Goal: Task Accomplishment & Management: Complete application form

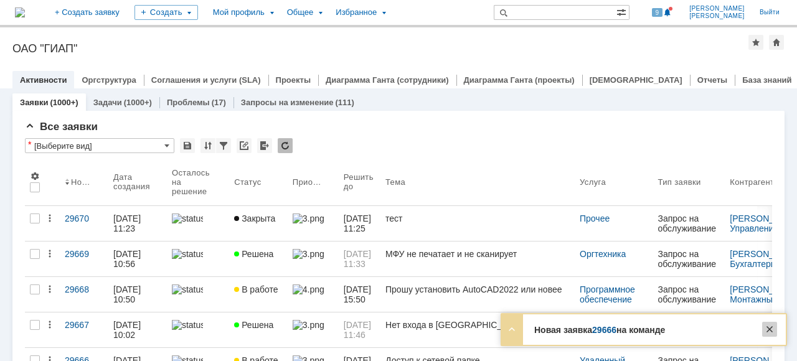
click at [774, 330] on div at bounding box center [769, 329] width 15 height 15
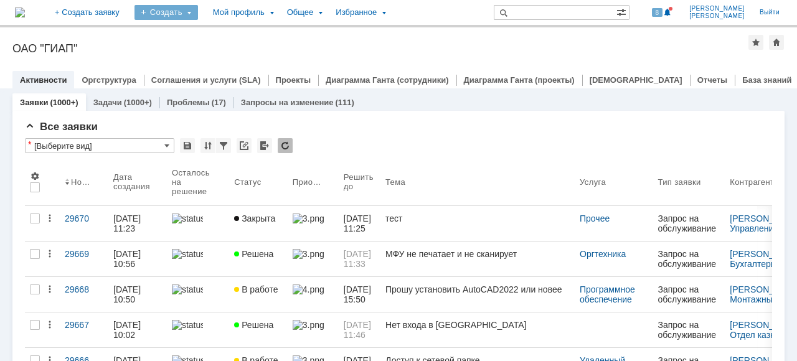
click at [198, 14] on div "Создать" at bounding box center [165, 12] width 63 height 15
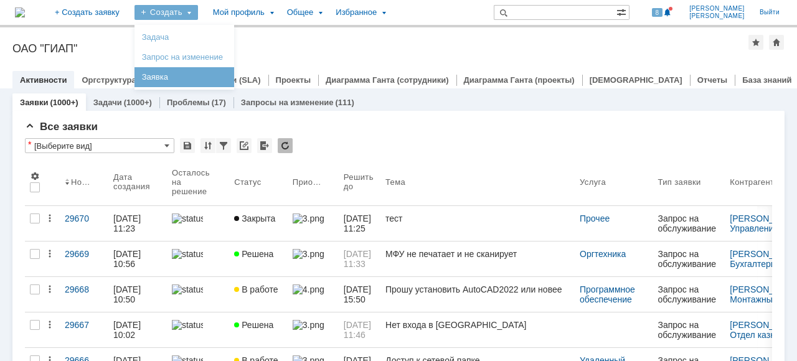
drag, startPoint x: 203, startPoint y: 70, endPoint x: 215, endPoint y: 73, distance: 12.8
click at [202, 71] on link "Заявка" at bounding box center [184, 77] width 95 height 15
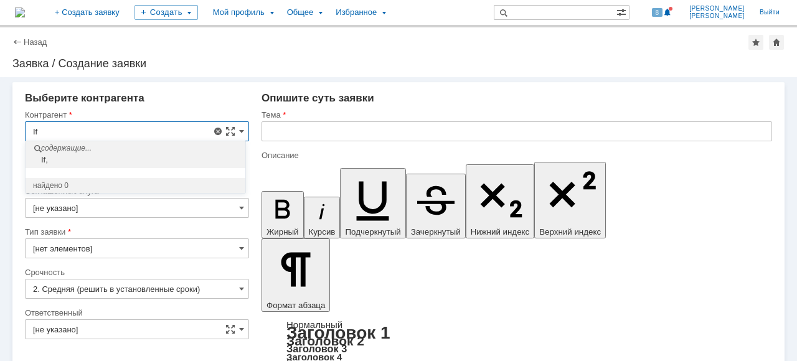
type input "I"
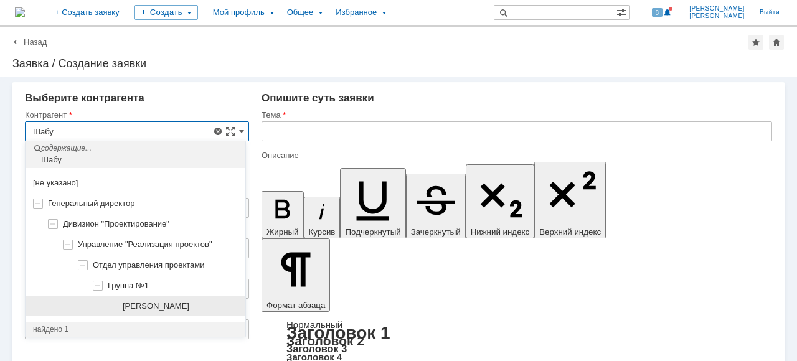
click at [184, 310] on div "[PERSON_NAME]" at bounding box center [180, 306] width 115 height 10
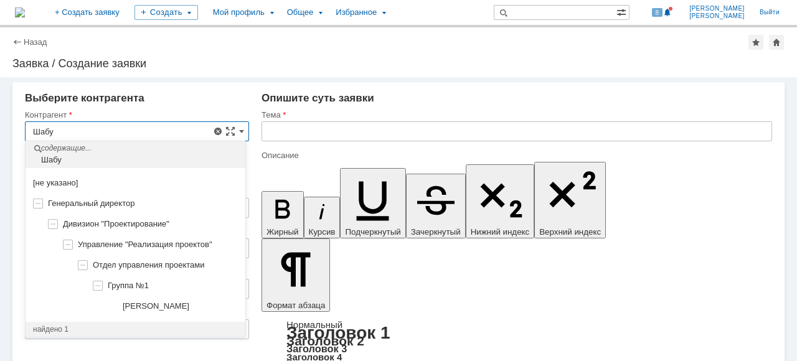
type input "[PERSON_NAME]"
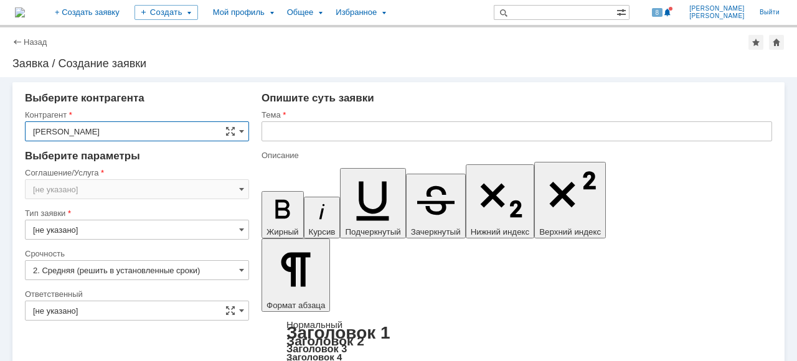
type input "[GEOGRAPHIC_DATA]"
click at [239, 188] on span at bounding box center [241, 189] width 5 height 10
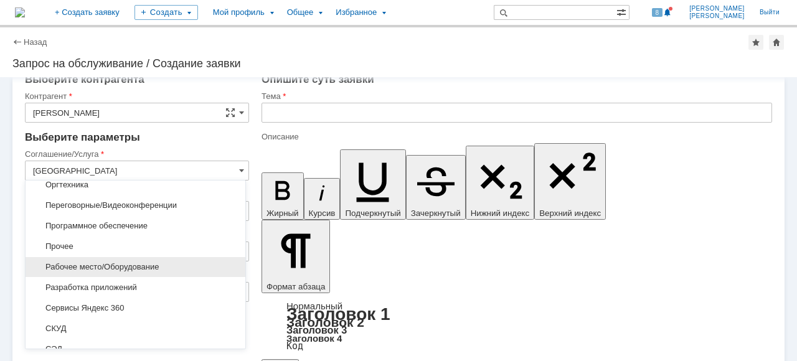
click at [197, 257] on div "Рабочее место/Оборудование" at bounding box center [136, 267] width 220 height 20
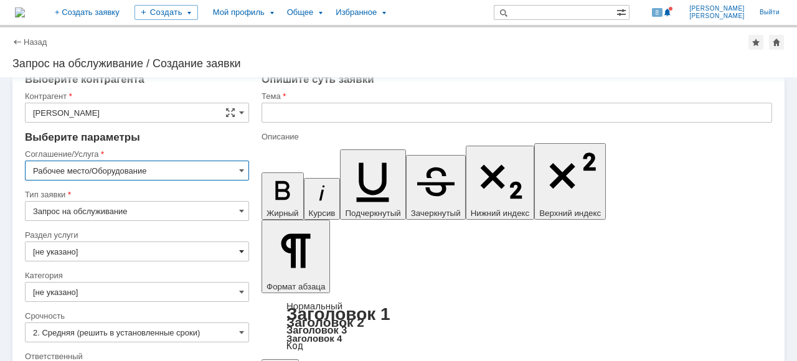
type input "Рабочее место/Оборудование"
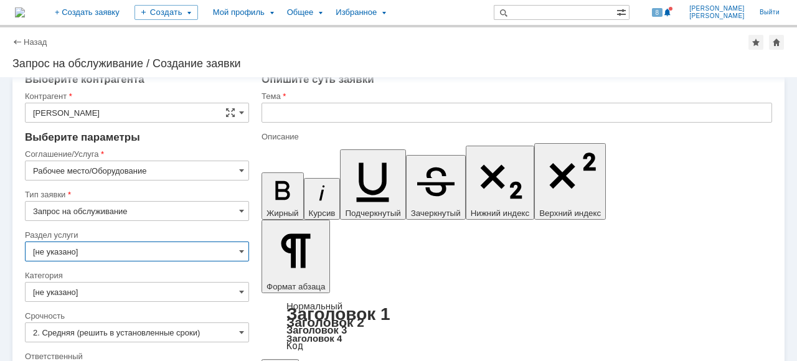
click at [225, 251] on input "[не указано]" at bounding box center [137, 251] width 224 height 20
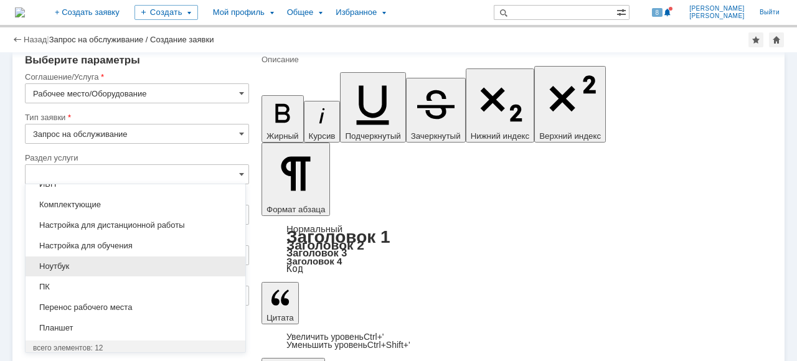
click at [163, 264] on span "Ноутбук" at bounding box center [135, 266] width 205 height 10
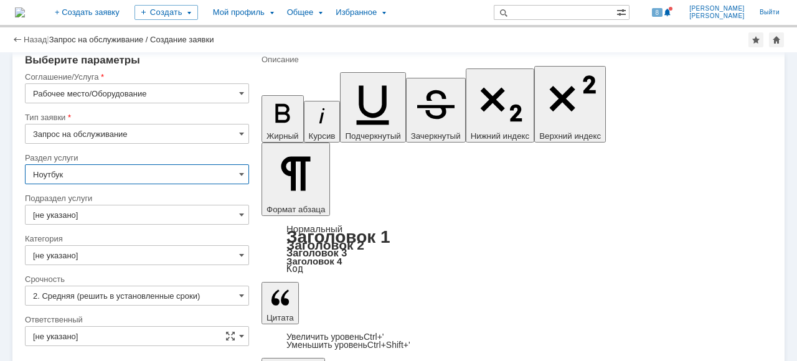
type input "Ноутбук"
click at [239, 217] on span at bounding box center [241, 215] width 5 height 10
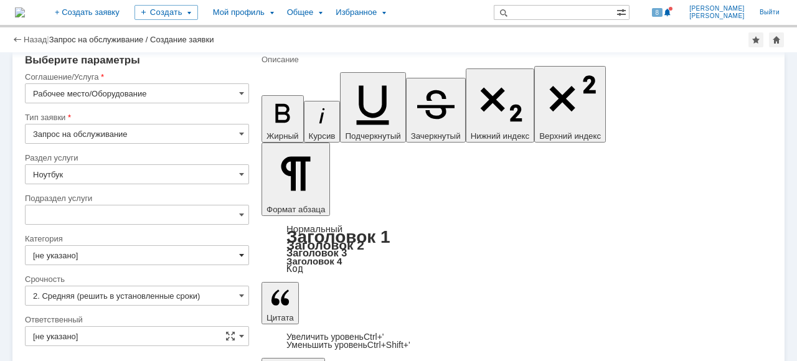
type input "[не указано]"
click at [239, 252] on span at bounding box center [241, 255] width 5 height 10
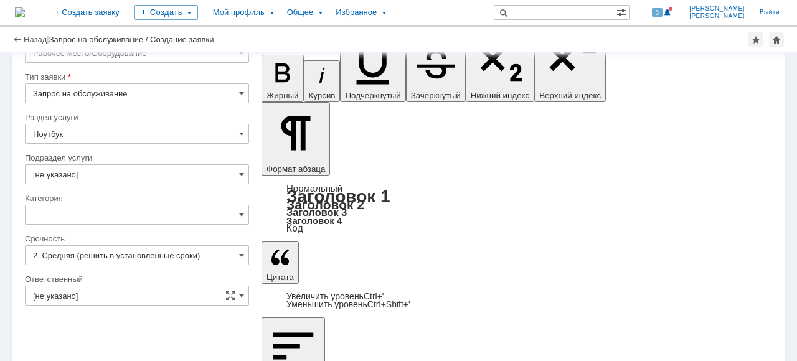
type input "[не указано]"
click at [239, 254] on span at bounding box center [241, 255] width 5 height 10
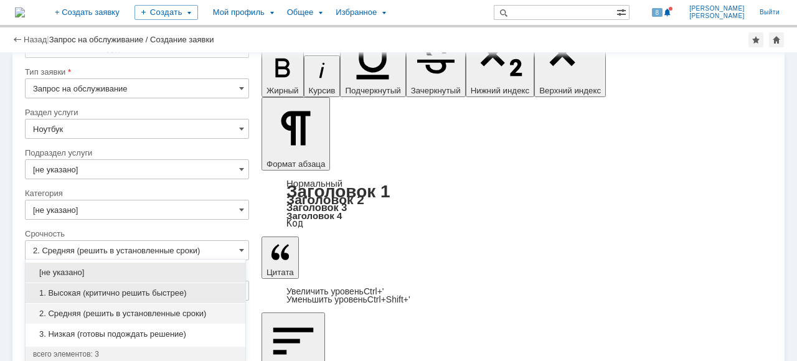
click at [176, 295] on span "1. Высокая (критично решить быстрее)" at bounding box center [135, 293] width 205 height 10
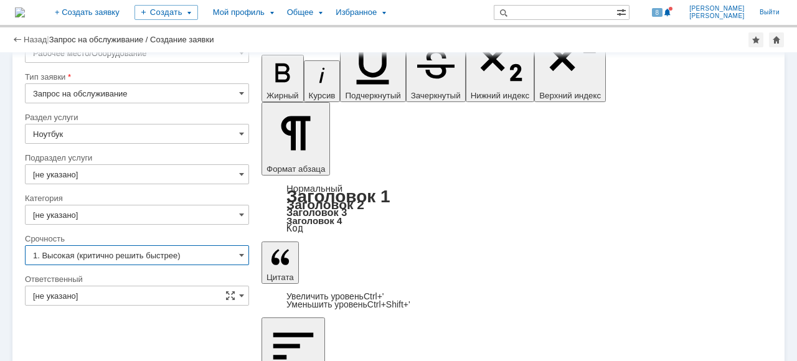
type input "1. Высокая (критично решить быстрее)"
click at [240, 293] on span at bounding box center [241, 296] width 5 height 10
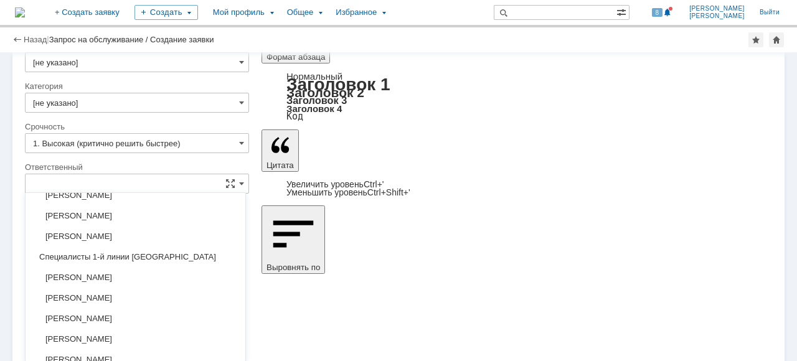
click at [171, 293] on span "[PERSON_NAME]" at bounding box center [135, 298] width 205 height 10
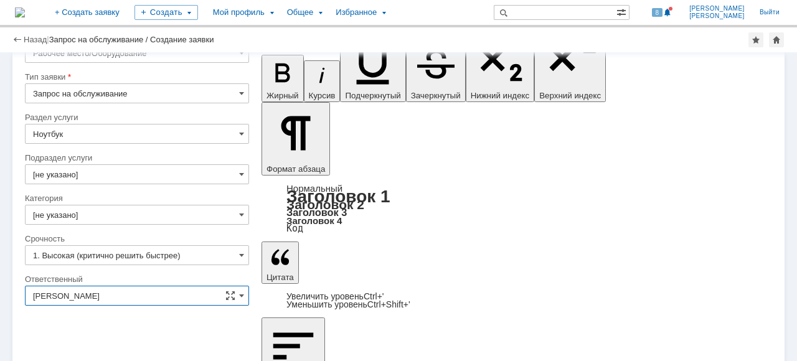
type input "[PERSON_NAME]"
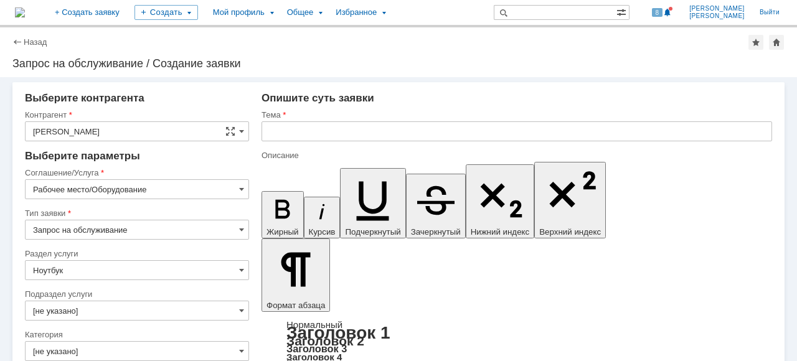
click at [309, 127] on input "text" at bounding box center [516, 131] width 510 height 20
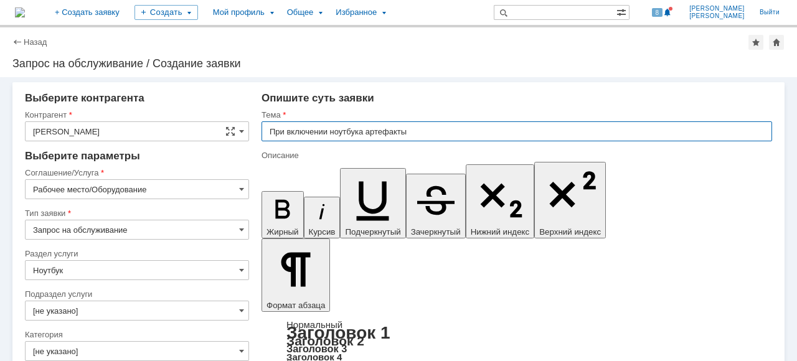
drag, startPoint x: 417, startPoint y: 131, endPoint x: 236, endPoint y: 121, distance: 181.4
type input "[PERSON_NAME]"
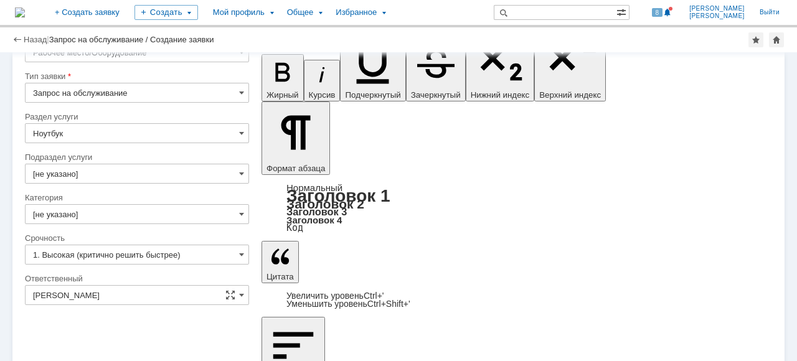
scroll to position [111, 0]
type input "Нет изображения на экране ноутбука при включении/перезагрузке."
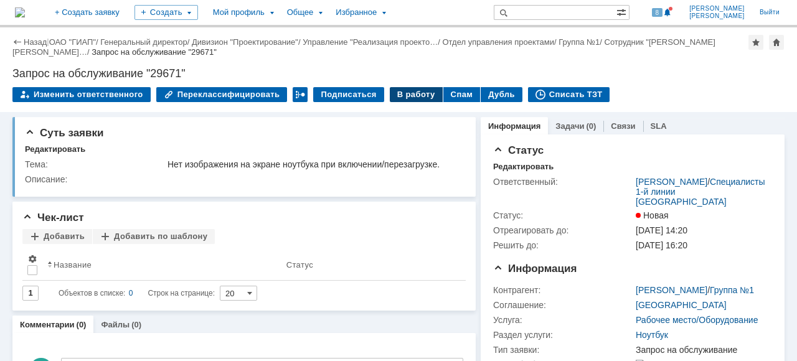
click at [390, 96] on div "В работу" at bounding box center [416, 94] width 53 height 15
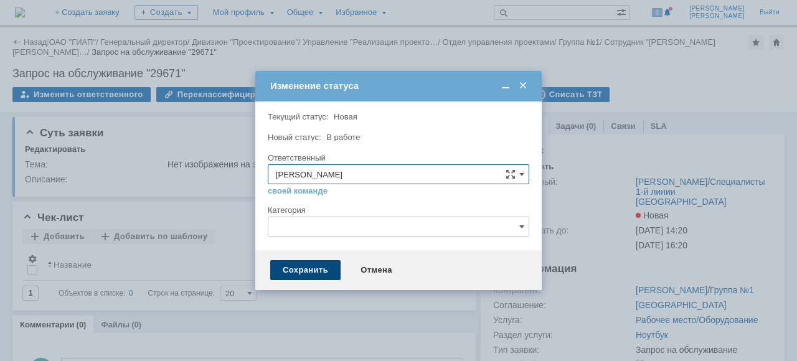
click at [323, 273] on div "Сохранить" at bounding box center [305, 270] width 70 height 20
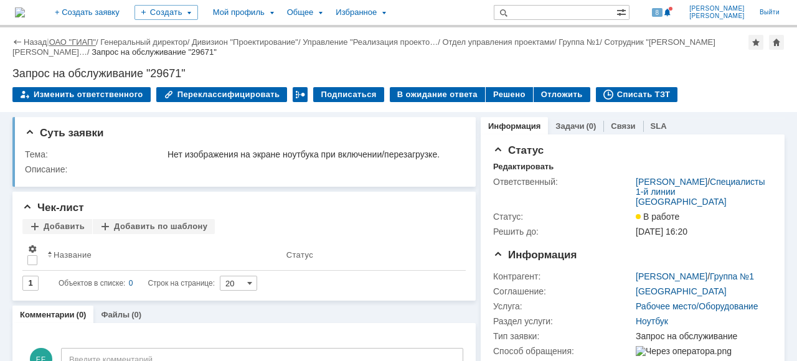
click at [76, 42] on link "ОАО "ГИАП"" at bounding box center [72, 41] width 47 height 9
